Goal: Task Accomplishment & Management: Manage account settings

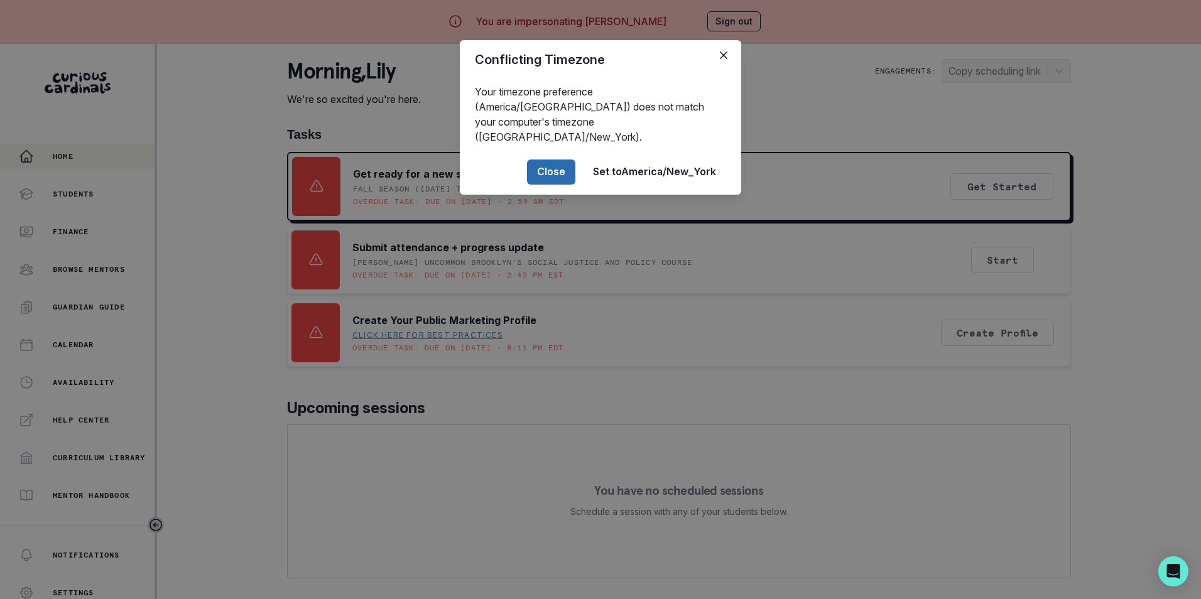
click at [563, 159] on button "Close" at bounding box center [551, 171] width 48 height 25
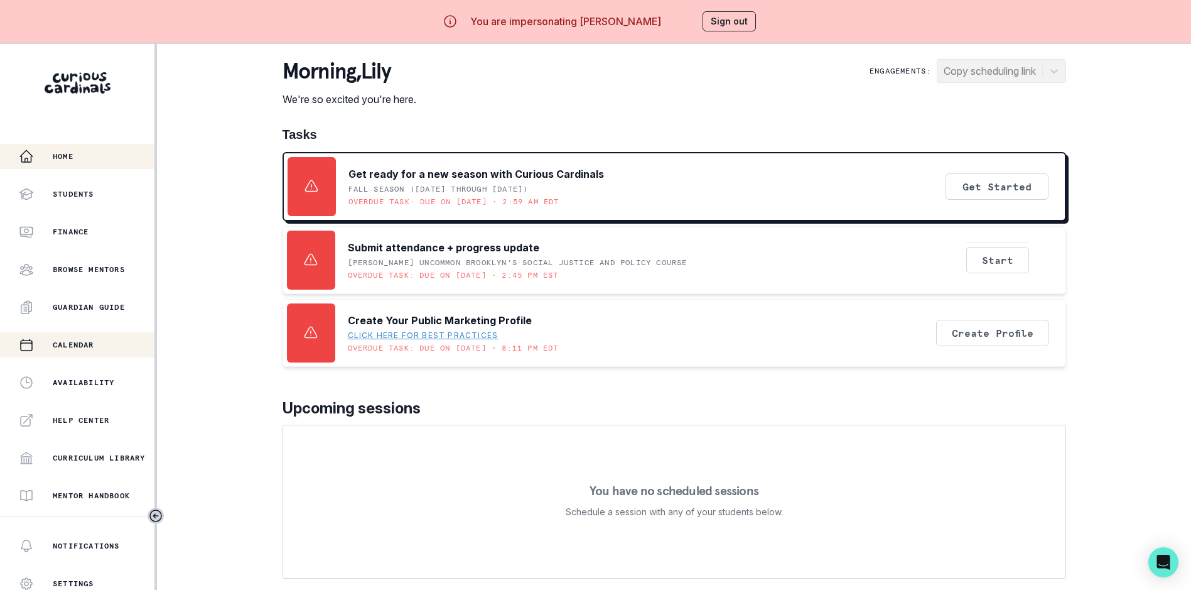
scroll to position [171, 0]
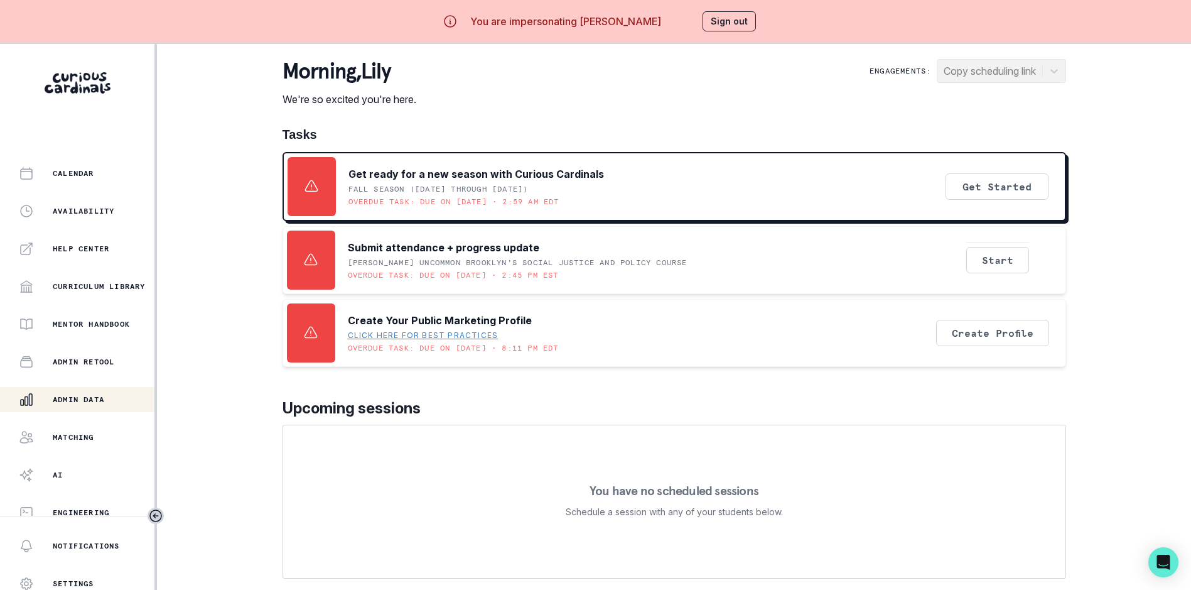
click at [79, 399] on p "Admin Data" at bounding box center [78, 399] width 51 height 10
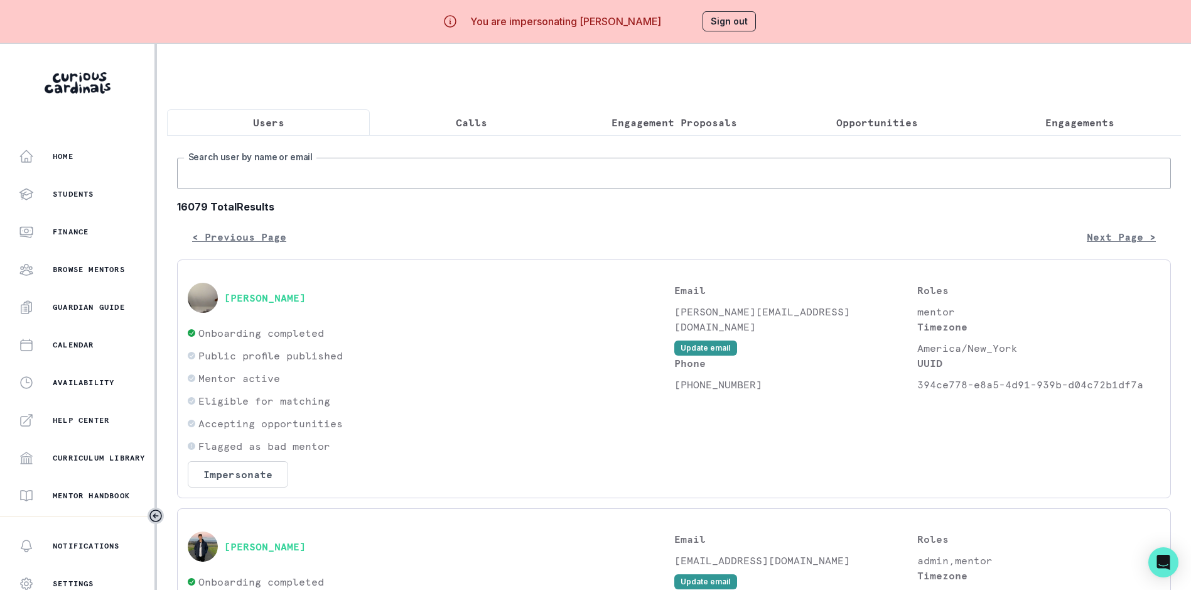
click at [358, 176] on input "Search user by name or email" at bounding box center [674, 173] width 994 height 31
paste input "[EMAIL_ADDRESS][DOMAIN_NAME]"
type input "[EMAIL_ADDRESS][DOMAIN_NAME]"
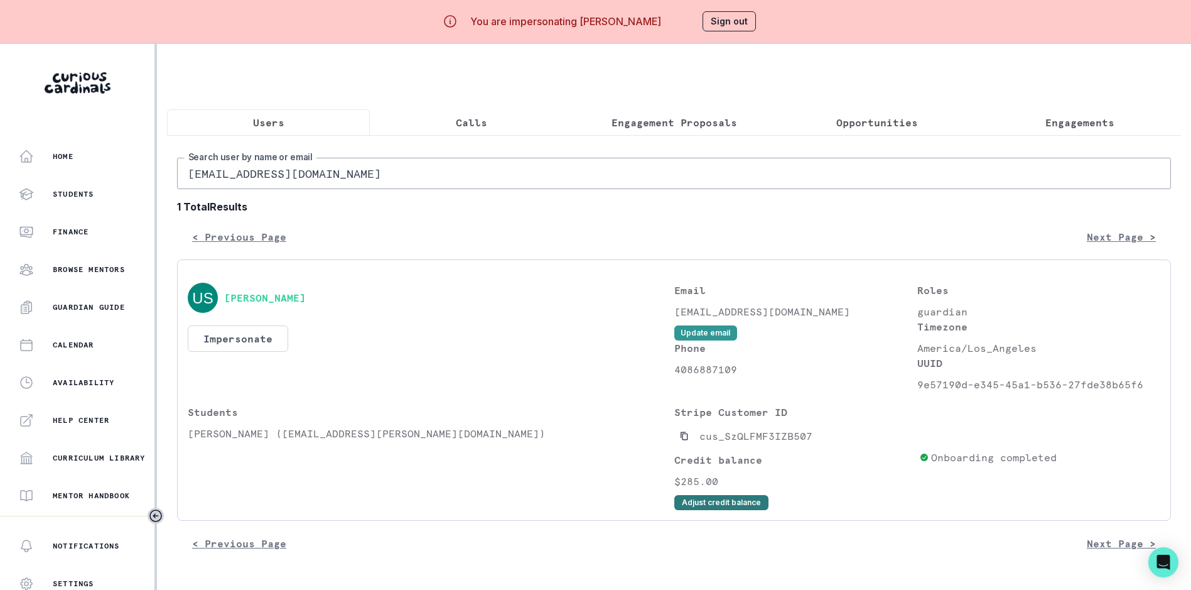
click at [731, 510] on button "Adjust credit balance" at bounding box center [721, 502] width 94 height 15
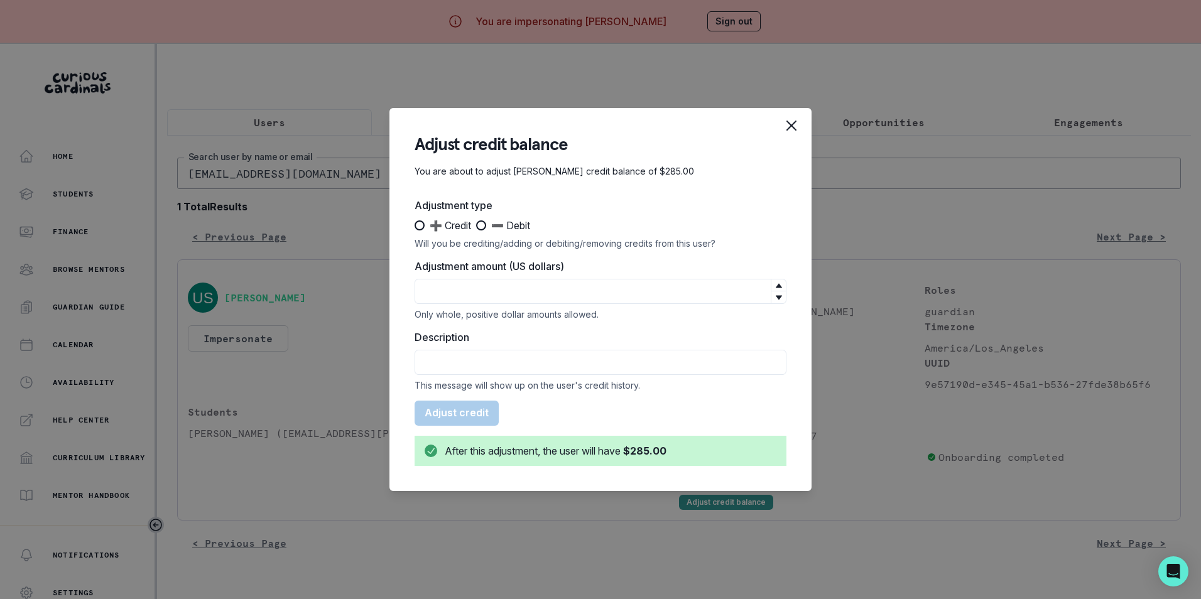
click at [423, 227] on span at bounding box center [419, 225] width 10 height 10
click at [414, 226] on input "➕ Credit" at bounding box center [414, 225] width 1 height 1
radio input "true"
click at [458, 288] on input "Adjustment amount (US dollars)" at bounding box center [600, 291] width 372 height 25
type input "95"
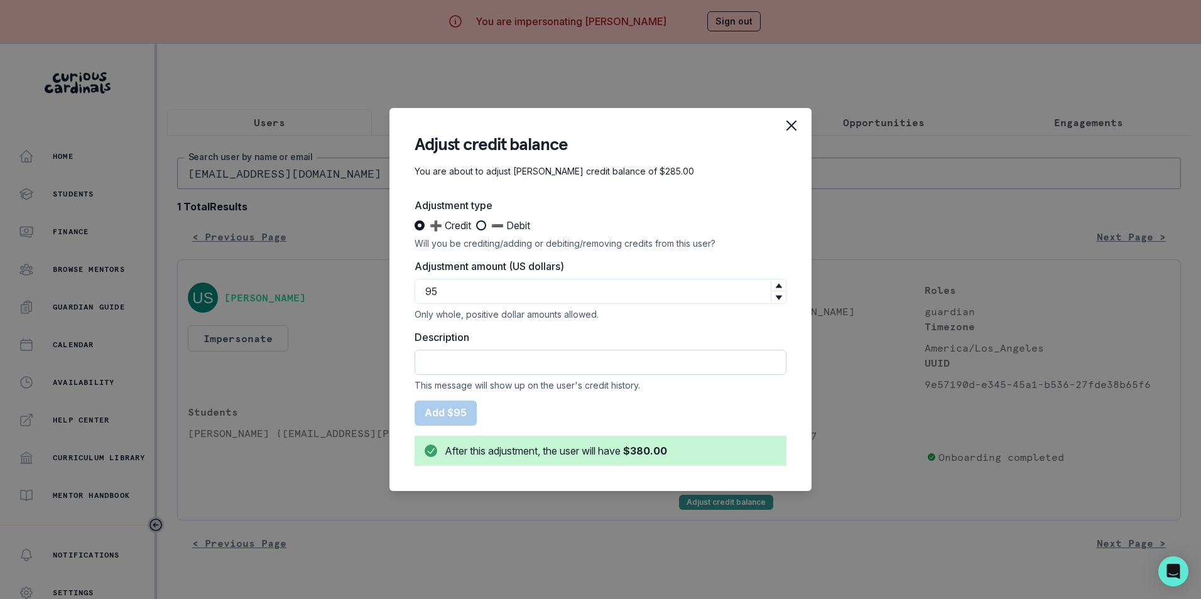
click at [472, 366] on input "Description" at bounding box center [600, 362] width 372 height 25
paste input "“Chai with mom” offer"
drag, startPoint x: 598, startPoint y: 361, endPoint x: 479, endPoint y: 361, distance: 118.7
click at [479, 361] on input "Credit for “Chai with mom” offer" at bounding box center [600, 362] width 372 height 25
click at [608, 359] on input "Credit for “Chai with mom” offer" at bounding box center [600, 362] width 372 height 25
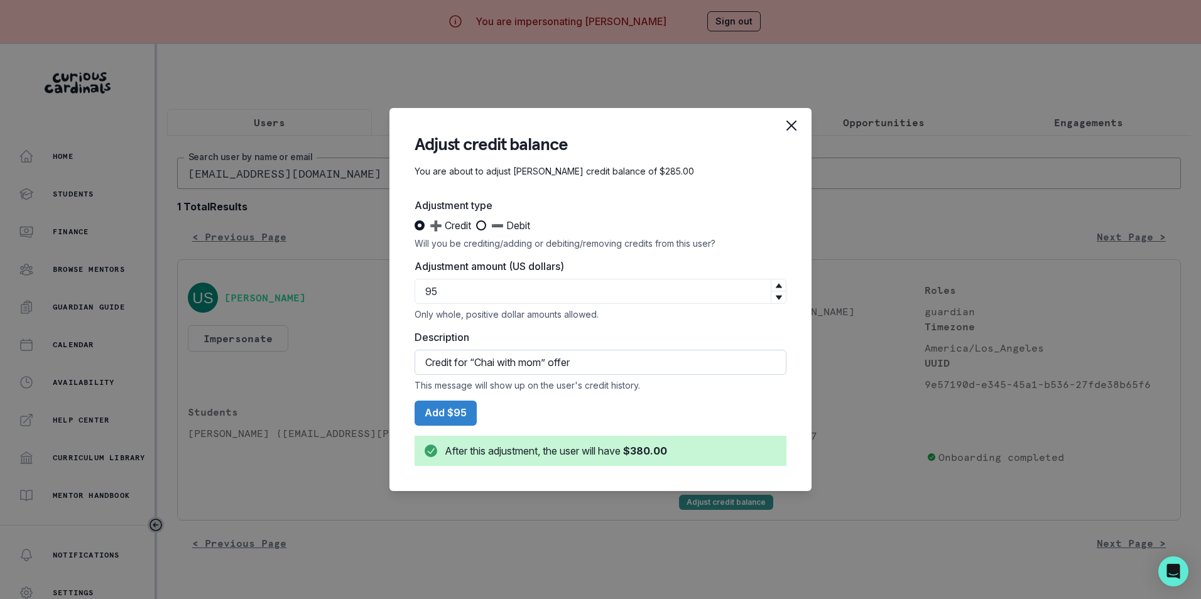
click at [559, 362] on input "Credit for “Chai with mom” offer" at bounding box center [600, 362] width 372 height 25
click at [587, 363] on input "Credit for “Chai with mom” Offer" at bounding box center [600, 362] width 372 height 25
type input "Credit for “Chai with mom” Offer"
click at [446, 412] on button "Add $95" at bounding box center [445, 413] width 62 height 25
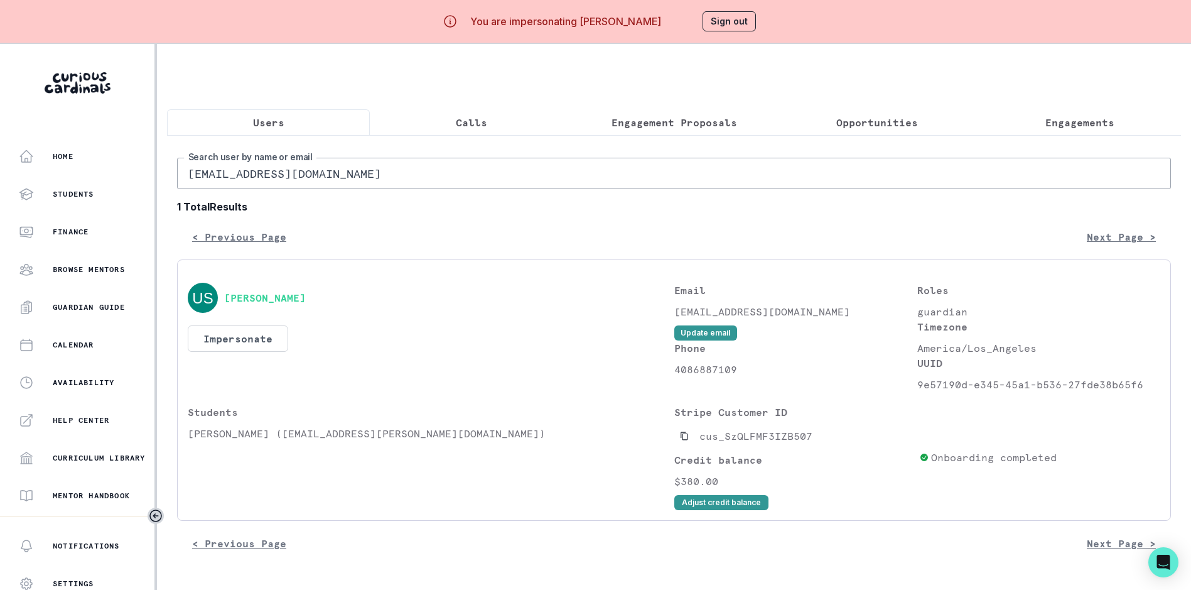
click at [314, 186] on input "[EMAIL_ADDRESS][DOMAIN_NAME]" at bounding box center [674, 173] width 994 height 31
paste input "Hi [PERSON_NAME], Thanks for clarifying! I've just added a $95 credit to your a…"
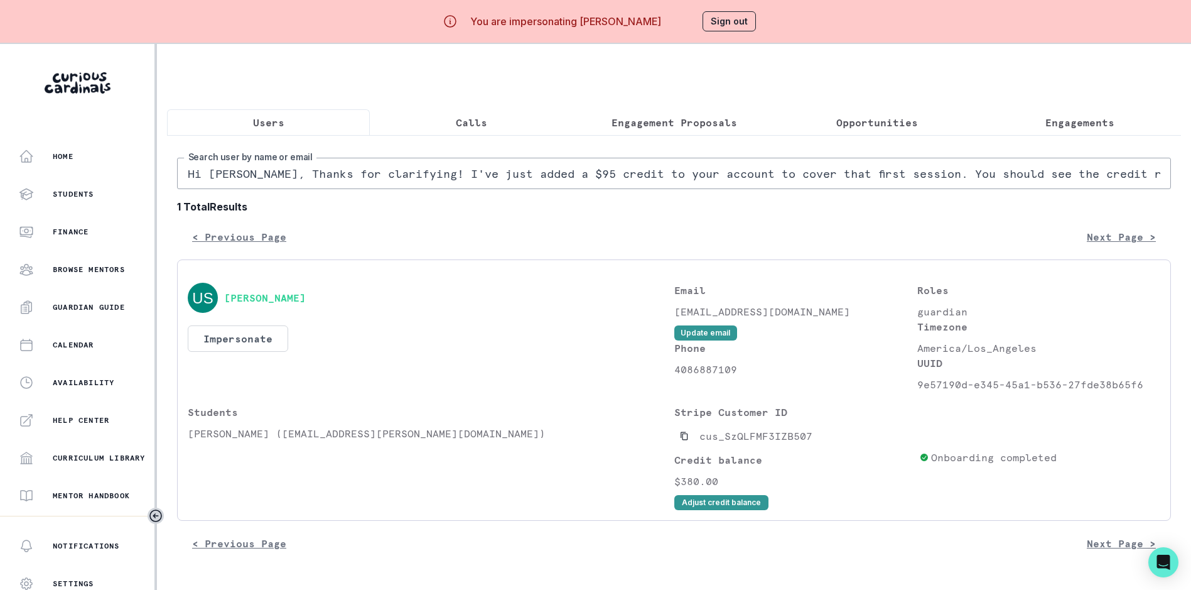
scroll to position [0, 762]
type input "[EMAIL_ADDRESS][DOMAIN_NAME]"
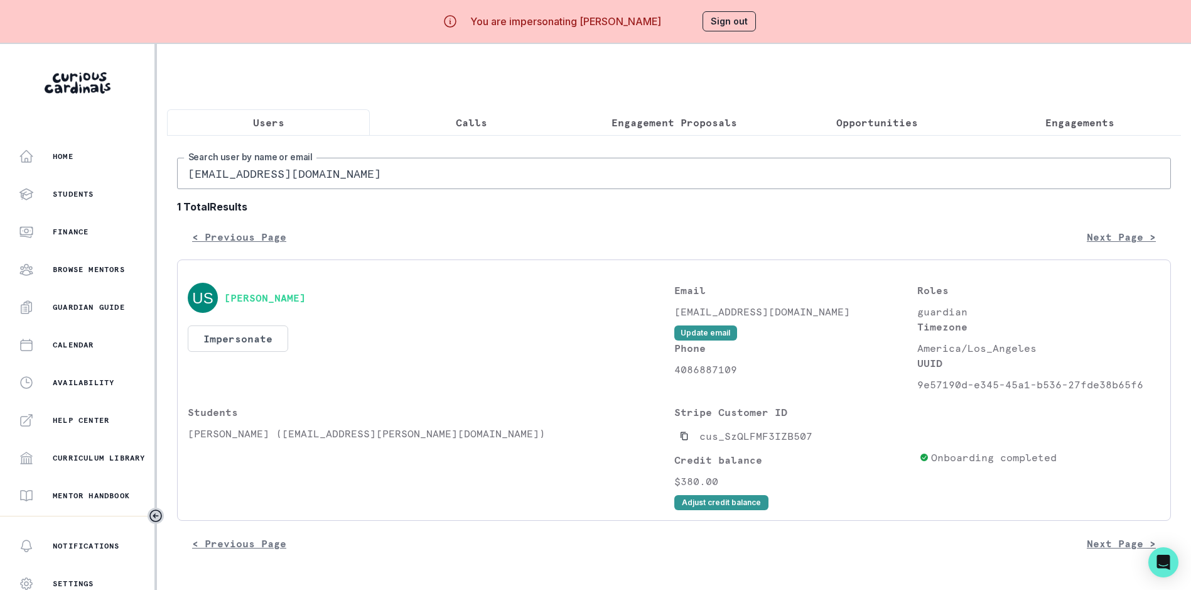
scroll to position [0, 0]
paste input "[EMAIL_ADDRESS][DOMAIN_NAME]"
type input "[EMAIL_ADDRESS][DOMAIN_NAME]"
click at [687, 440] on icon "Copied to clipboard" at bounding box center [684, 436] width 7 height 8
drag, startPoint x: 189, startPoint y: 444, endPoint x: 254, endPoint y: 451, distance: 65.0
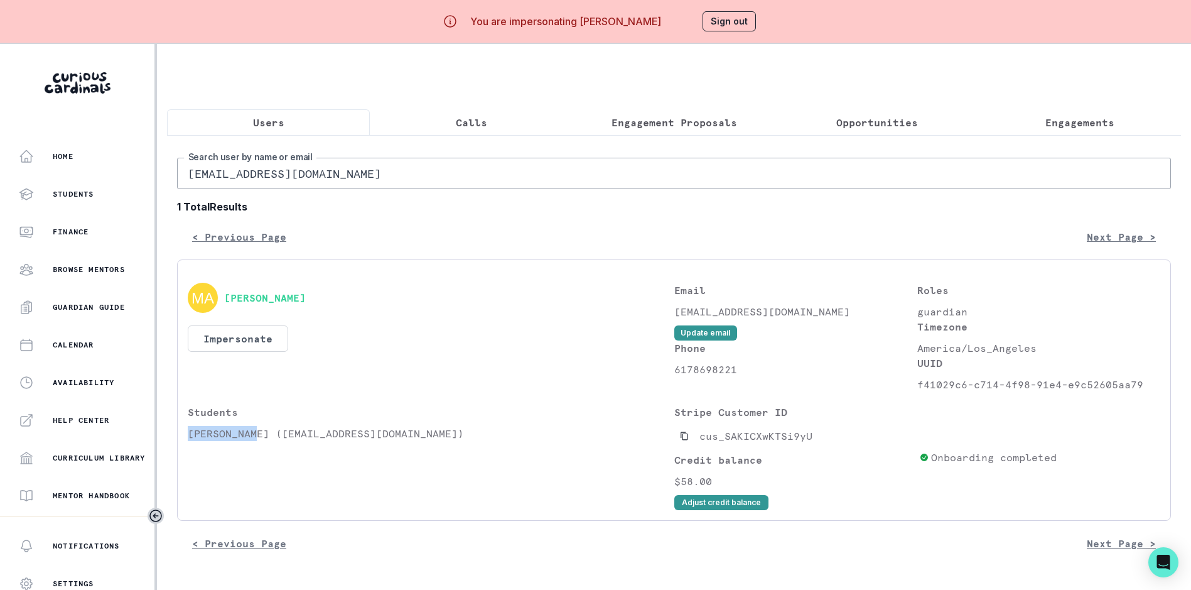
click at [254, 451] on div "Students [PERSON_NAME] ([EMAIL_ADDRESS][DOMAIN_NAME])" at bounding box center [431, 456] width 487 height 105
copy p "[PERSON_NAME]"
click at [1091, 117] on p "Engagements" at bounding box center [1079, 122] width 69 height 15
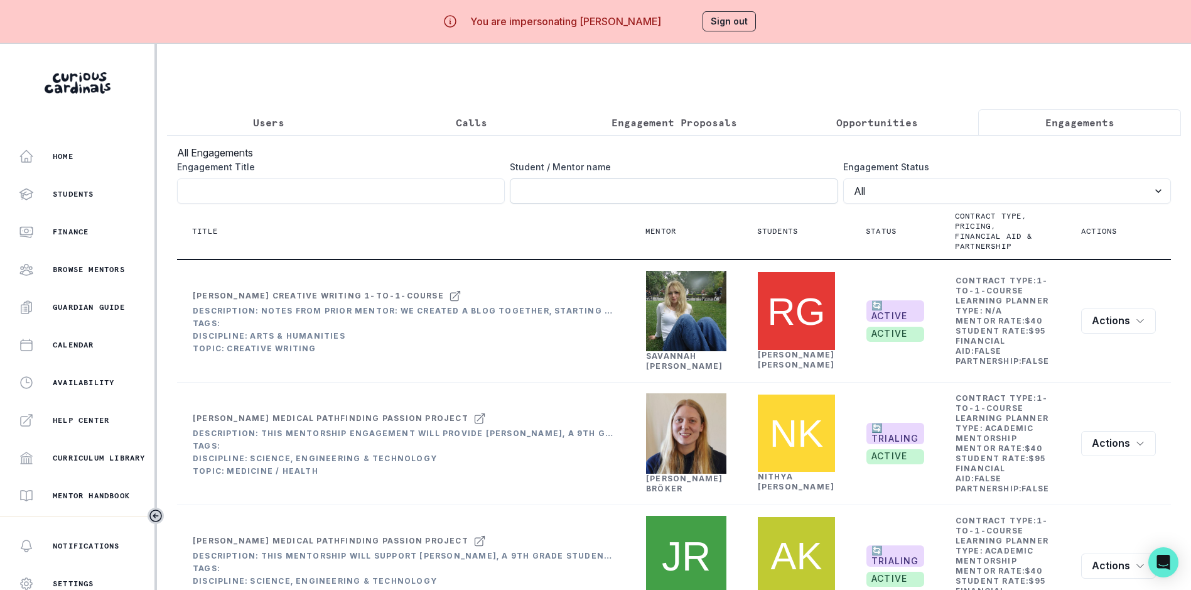
click at [553, 196] on input "Engagement Title" at bounding box center [674, 190] width 328 height 25
paste input "[PERSON_NAME]"
type input "[PERSON_NAME]"
click button "submit" at bounding box center [0, 0] width 0 height 0
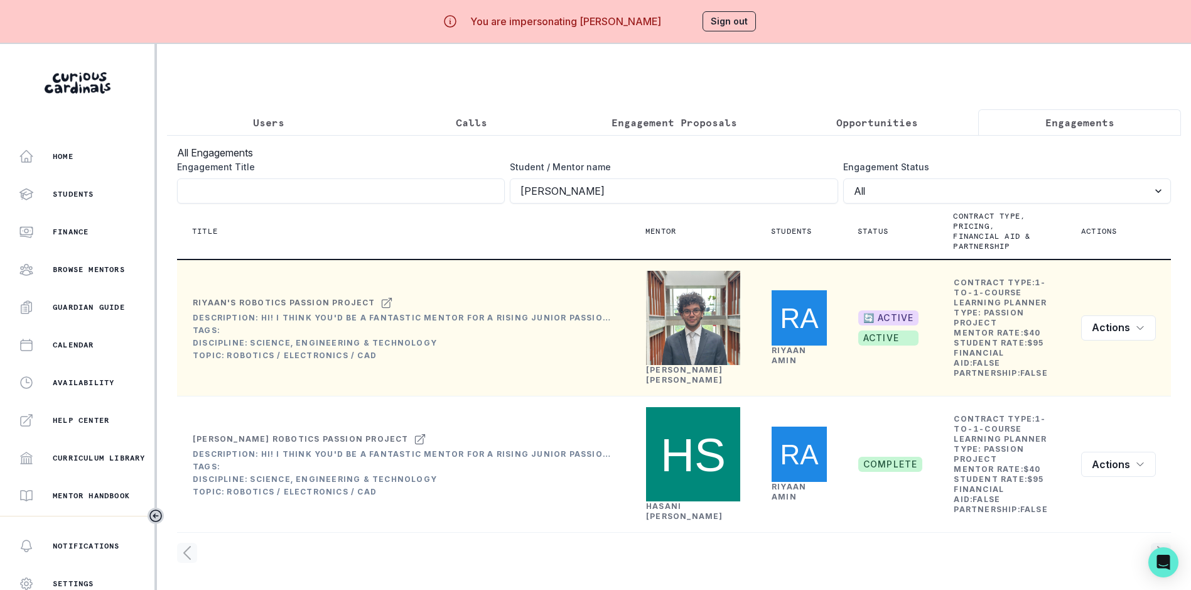
scroll to position [7, 0]
click at [716, 384] on link "[PERSON_NAME]" at bounding box center [684, 374] width 77 height 19
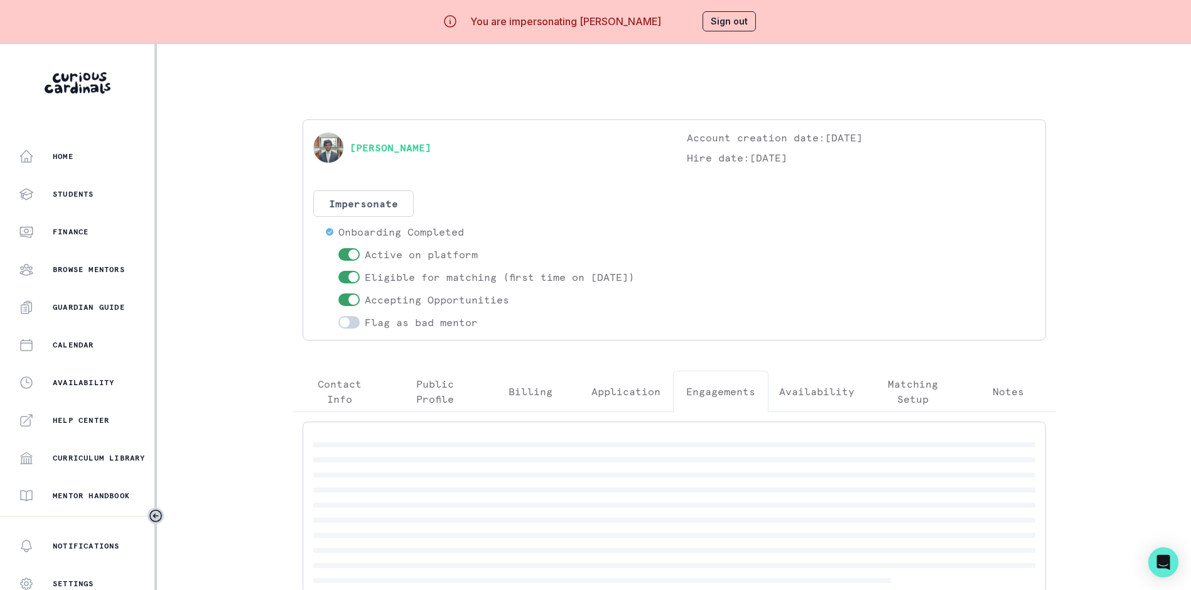
click at [727, 388] on p "Engagements" at bounding box center [720, 391] width 69 height 15
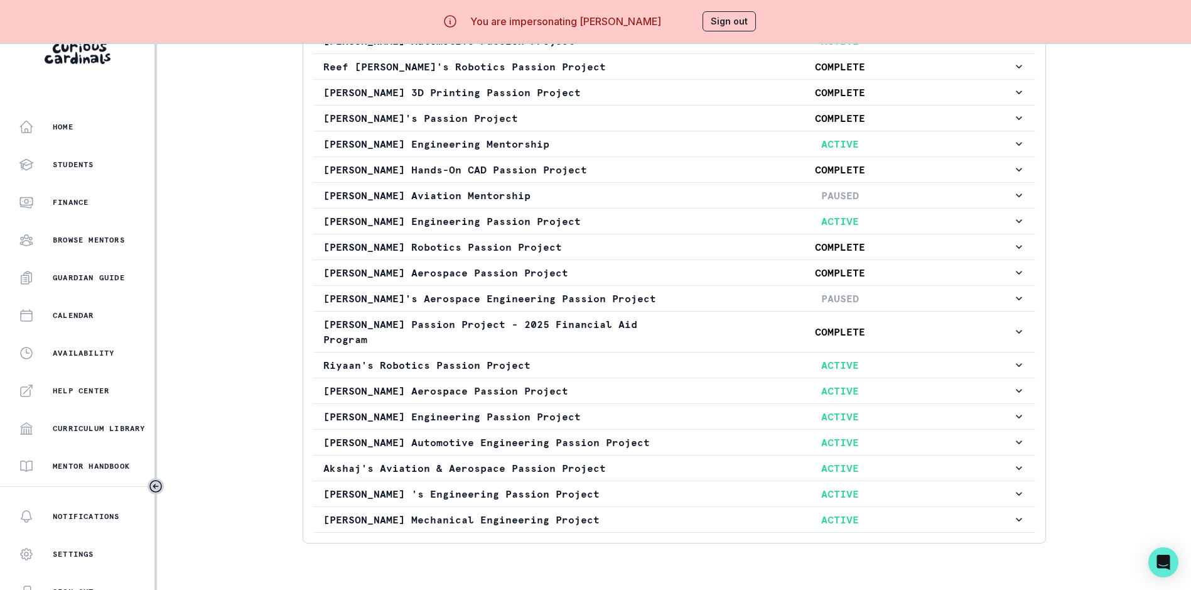
scroll to position [53, 0]
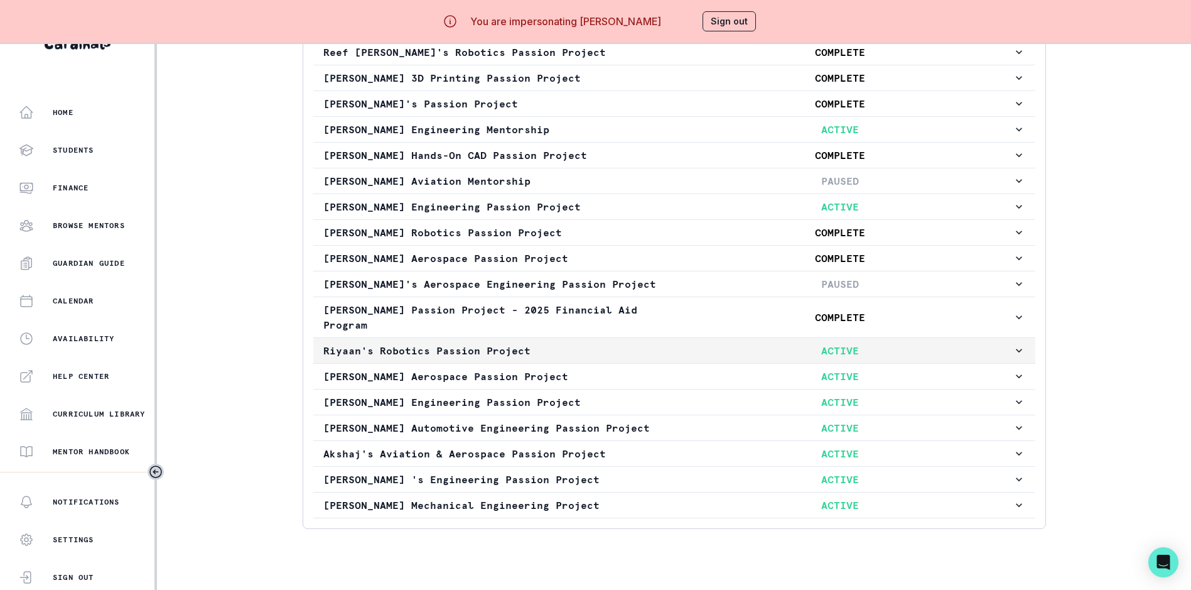
click at [845, 343] on p "ACTIVE" at bounding box center [840, 350] width 345 height 15
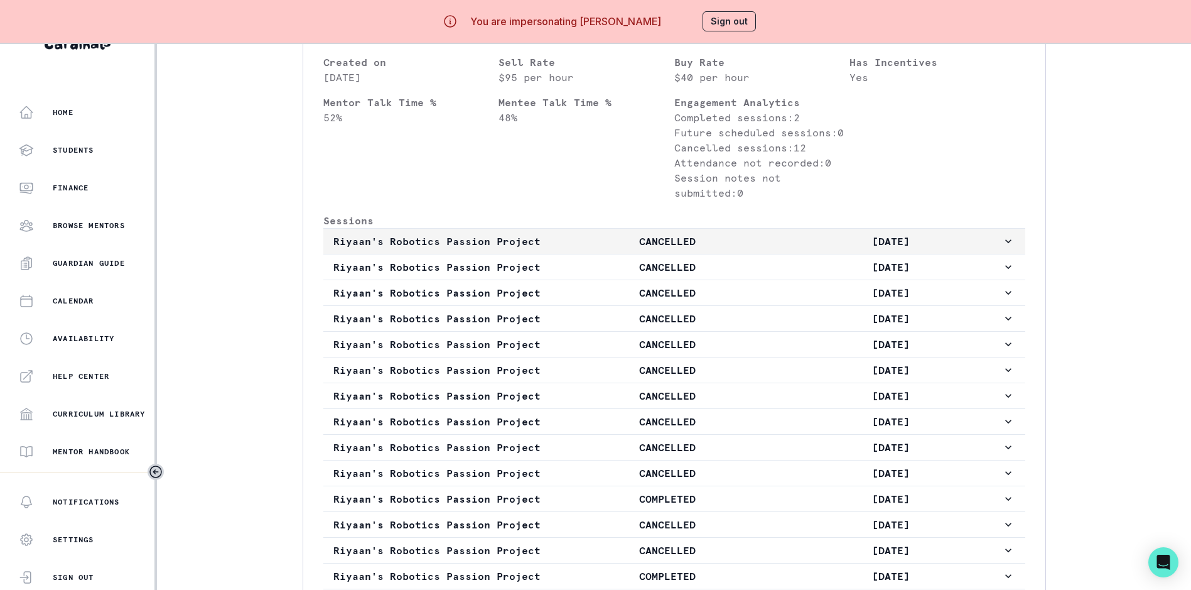
scroll to position [1153, 0]
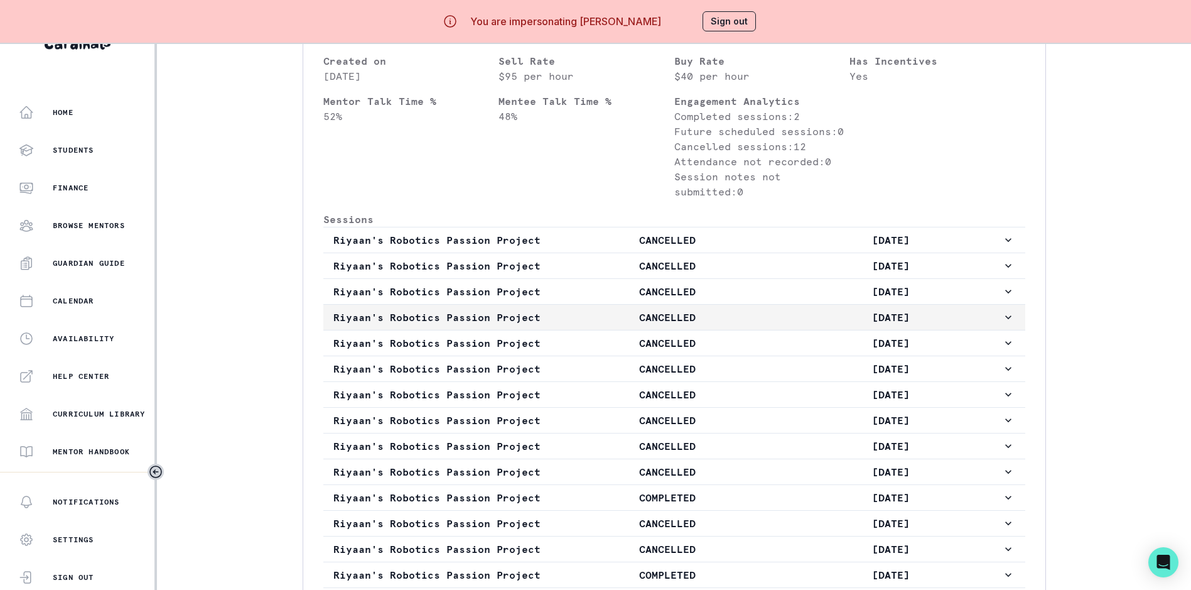
click at [1005, 319] on icon "button" at bounding box center [1008, 317] width 6 height 4
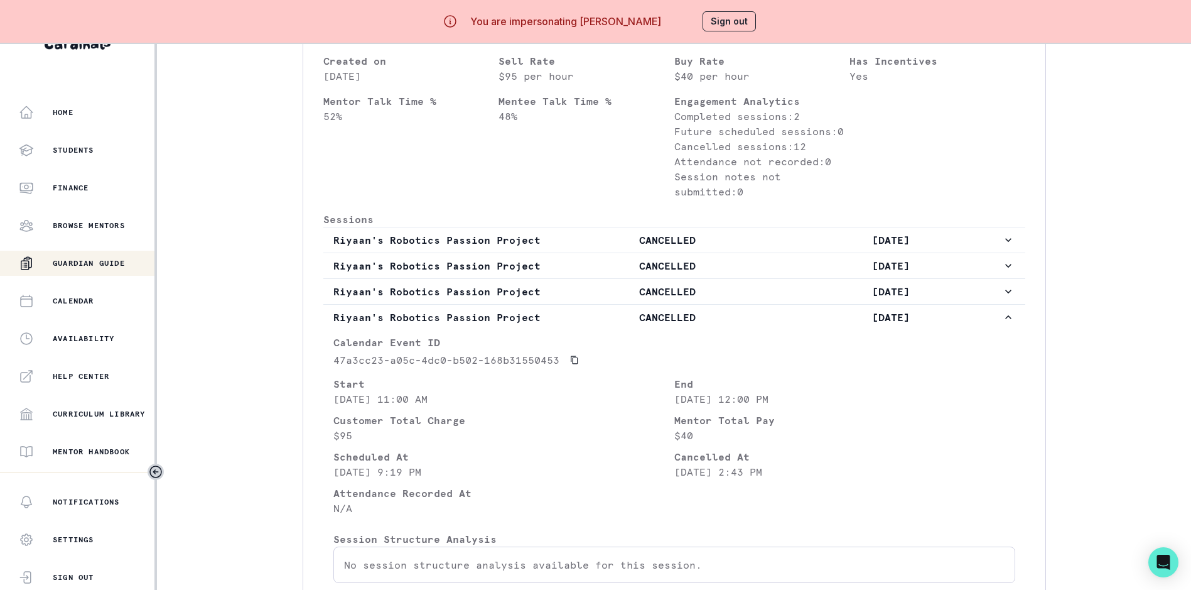
scroll to position [171, 0]
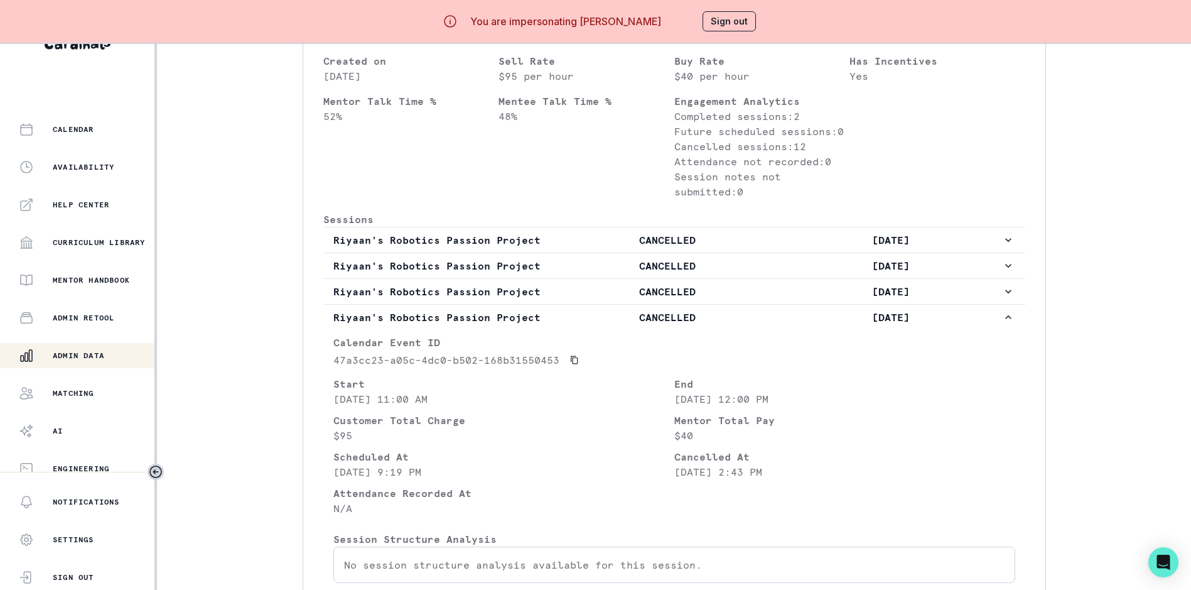
click at [107, 348] on div "Admin Data" at bounding box center [87, 355] width 136 height 15
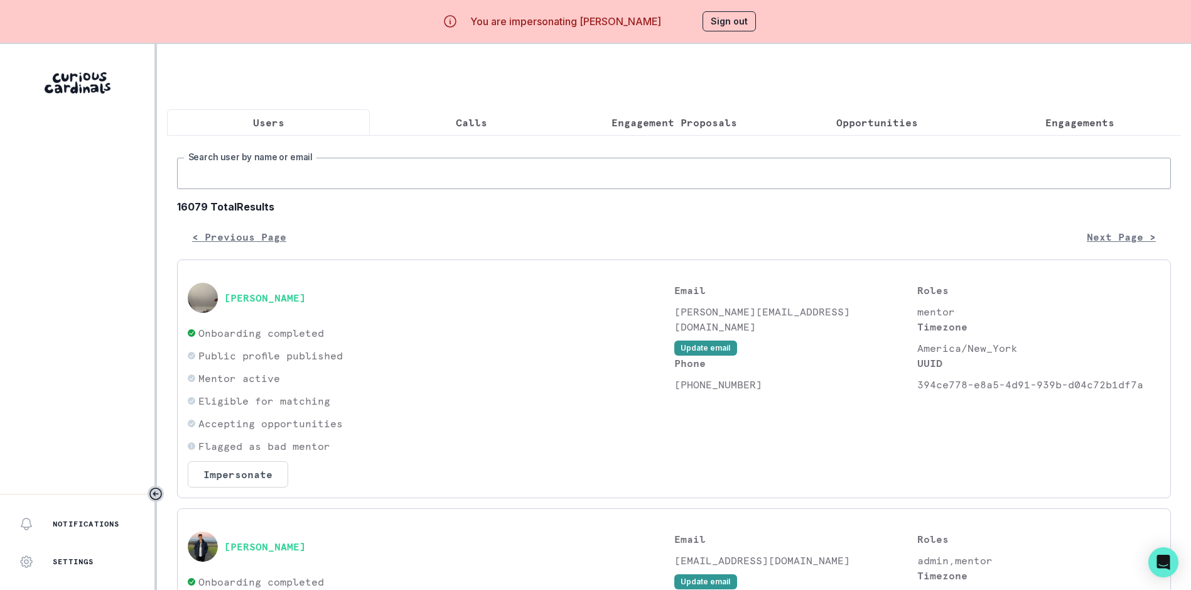
click at [323, 188] on input "Search user by name or email" at bounding box center [674, 173] width 994 height 31
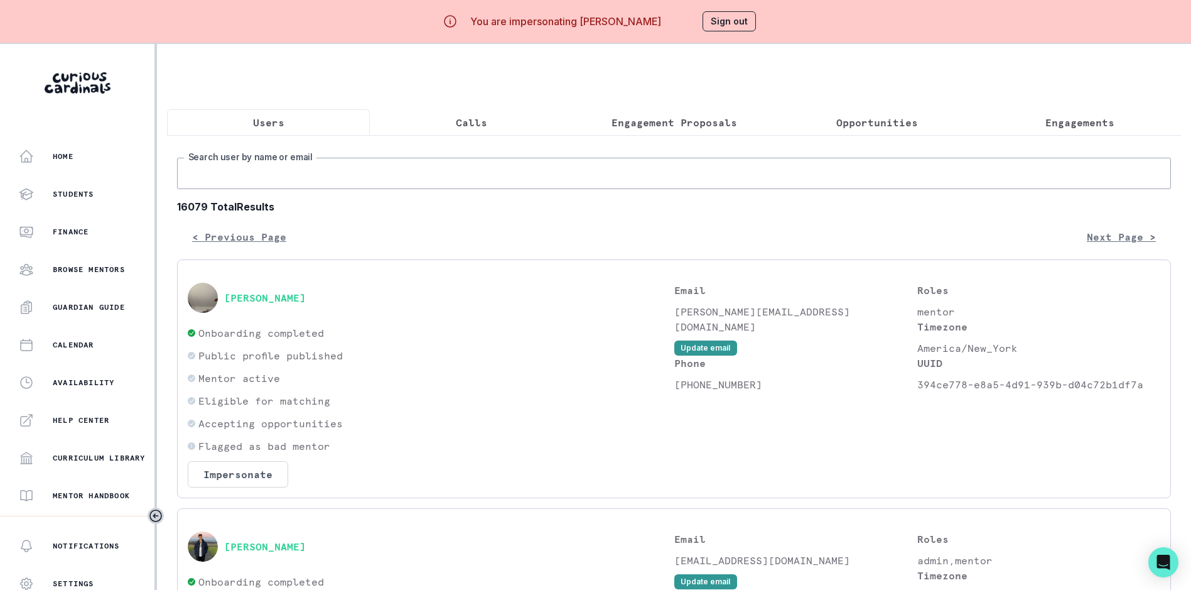
paste input "[EMAIL_ADDRESS][DOMAIN_NAME]"
type input "[EMAIL_ADDRESS][DOMAIN_NAME]"
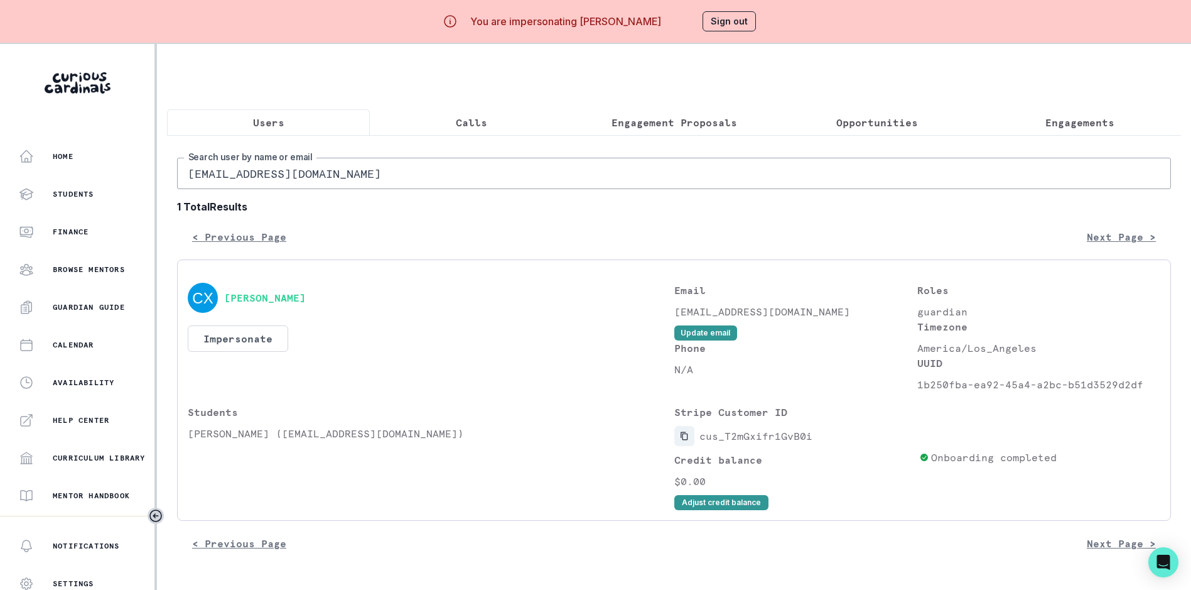
click at [689, 440] on icon "Copied to clipboard" at bounding box center [684, 435] width 9 height 9
click at [687, 440] on icon "Copied to clipboard" at bounding box center [684, 435] width 9 height 9
click at [406, 175] on input "[EMAIL_ADDRESS][DOMAIN_NAME]" at bounding box center [674, 173] width 994 height 31
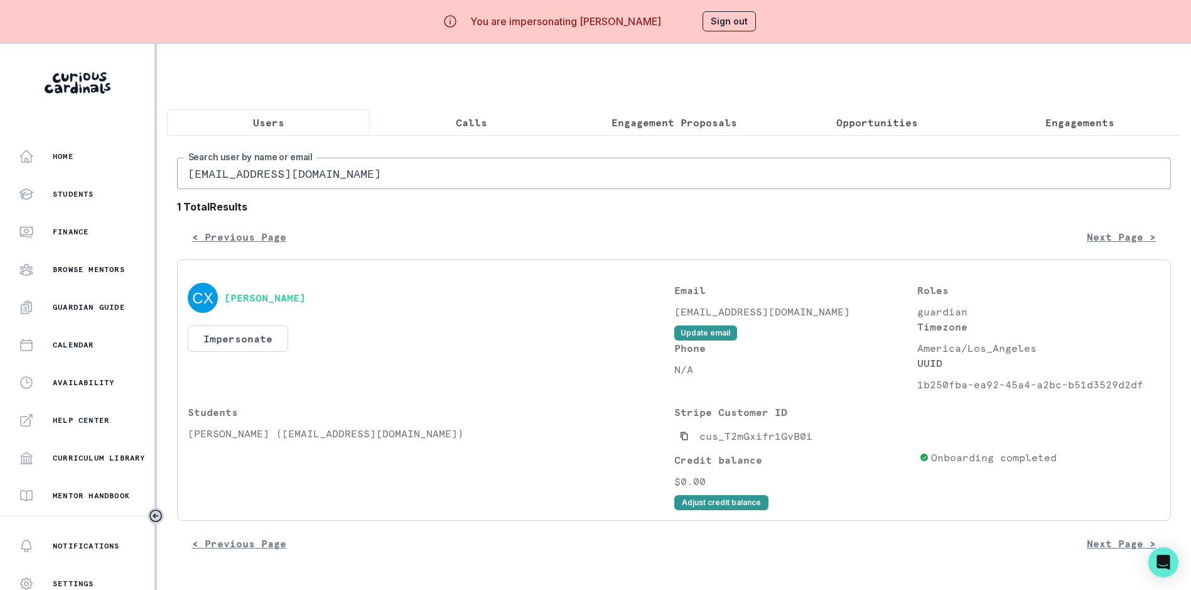
paste input "[PERSON_NAME].owolo"
type input "[PERSON_NAME][EMAIL_ADDRESS][DOMAIN_NAME]"
click at [688, 440] on icon "Copied to clipboard" at bounding box center [684, 436] width 7 height 8
drag, startPoint x: 693, startPoint y: 489, endPoint x: 730, endPoint y: 487, distance: 37.7
click at [730, 487] on p "$150.42" at bounding box center [794, 480] width 240 height 15
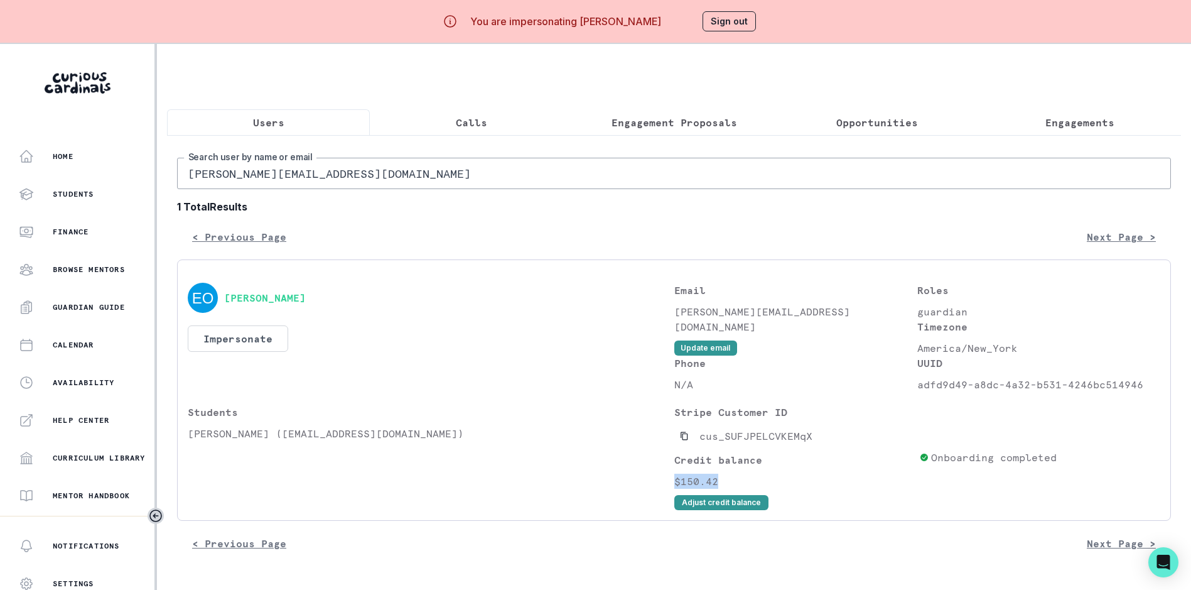
copy p "$150.42"
click at [250, 347] on button "Impersonate" at bounding box center [238, 338] width 100 height 26
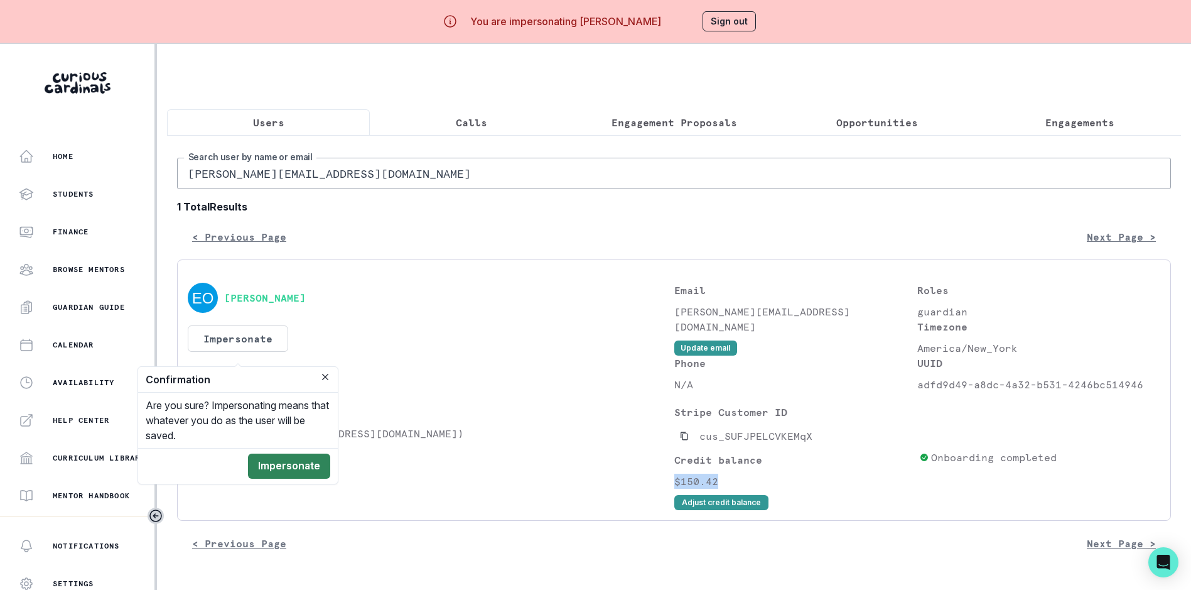
click at [283, 463] on button "Impersonate" at bounding box center [289, 465] width 82 height 25
